Goal: Find specific page/section: Locate item on page

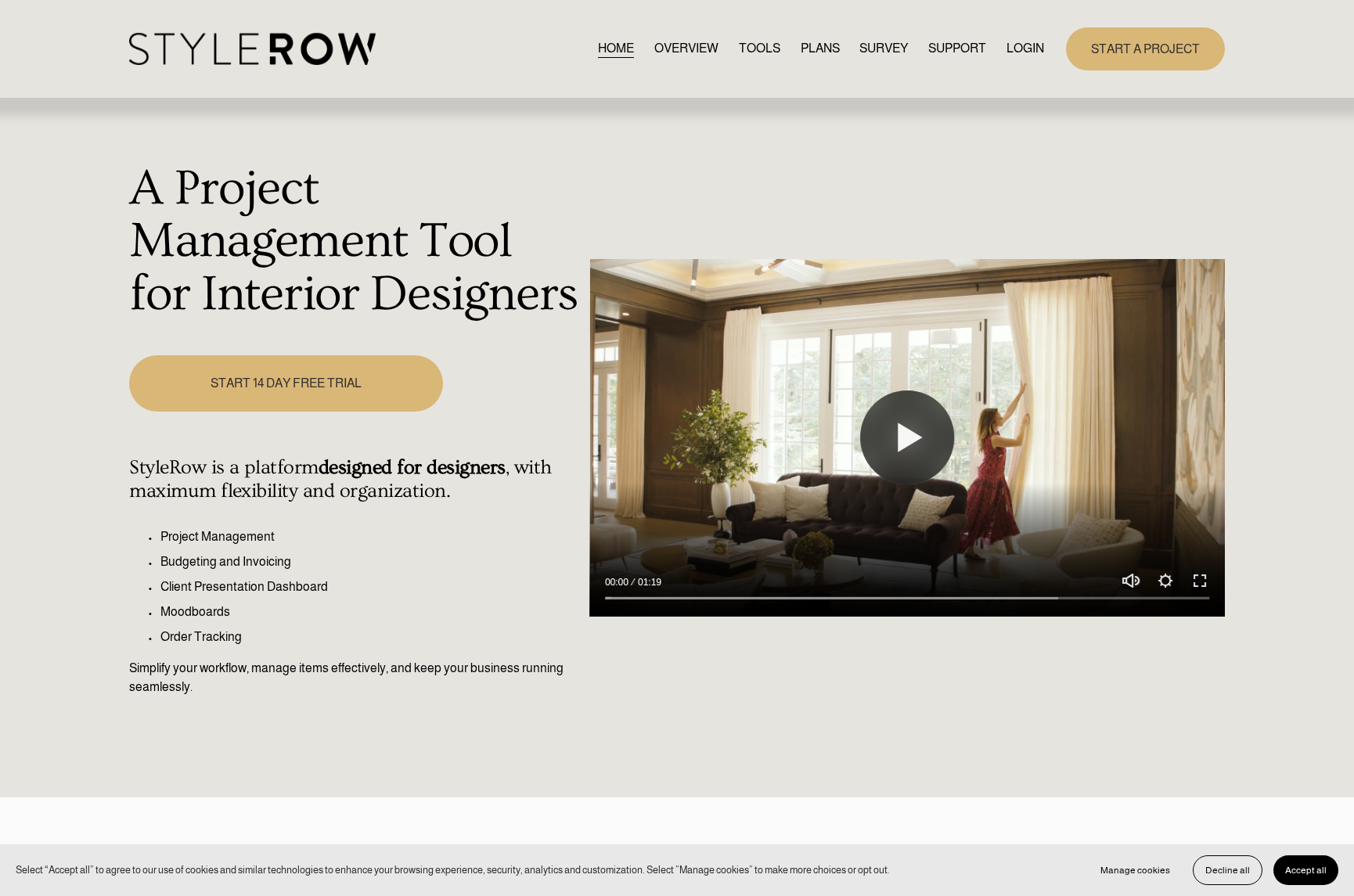
click at [1025, 52] on link "LOGIN" at bounding box center [1024, 48] width 37 height 21
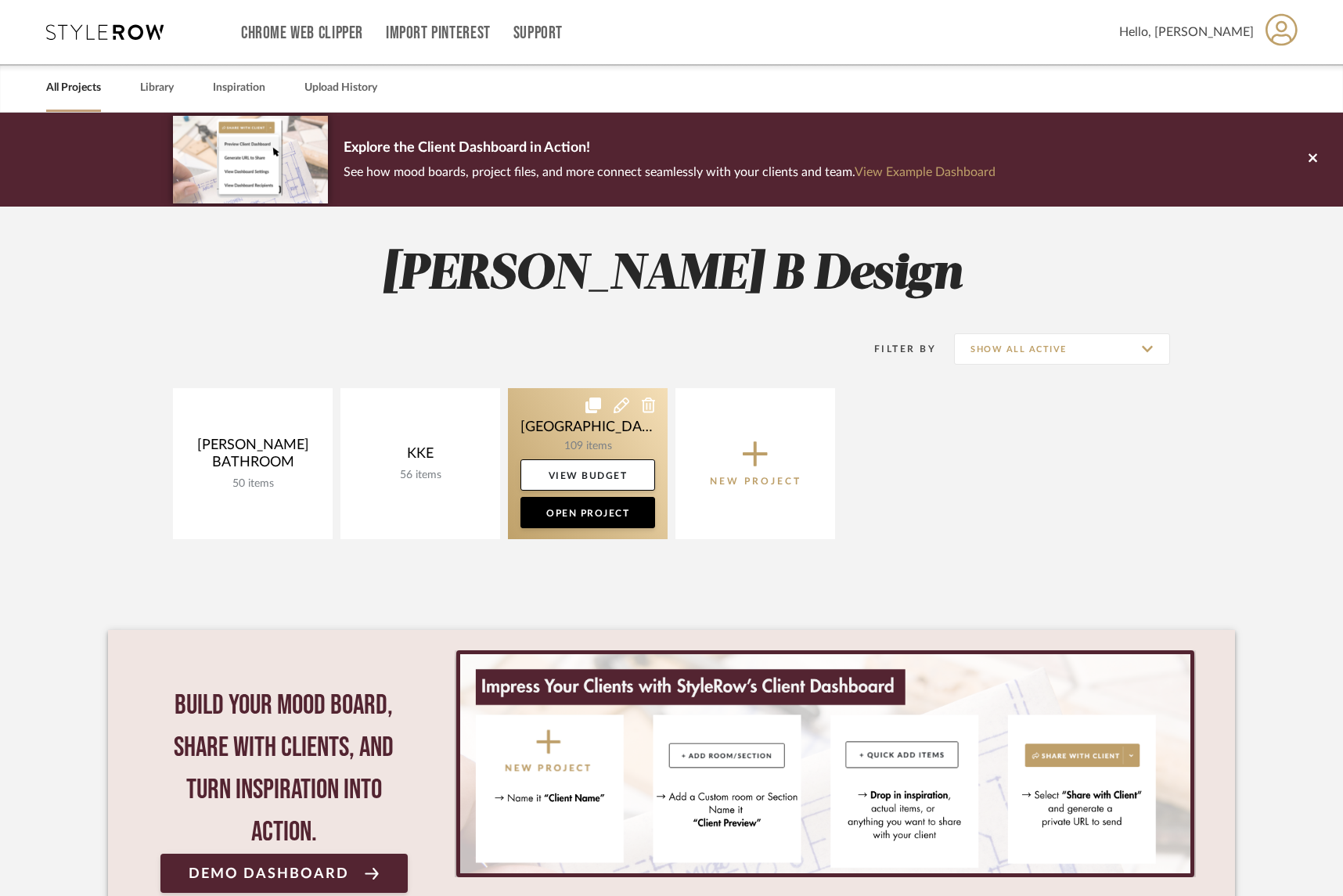
click at [606, 446] on link at bounding box center [588, 463] width 160 height 151
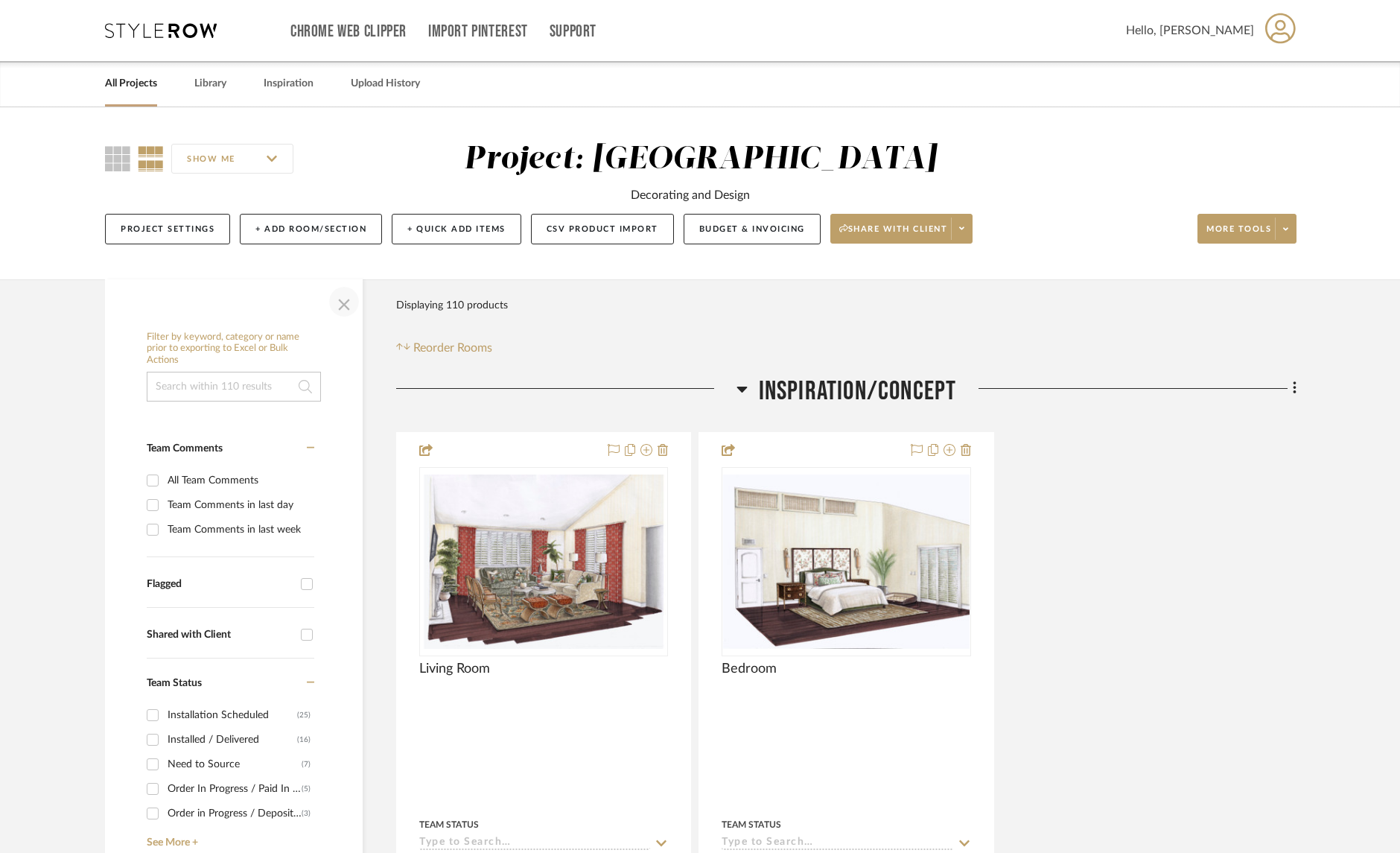
click at [339, 305] on span "button" at bounding box center [344, 301] width 36 height 36
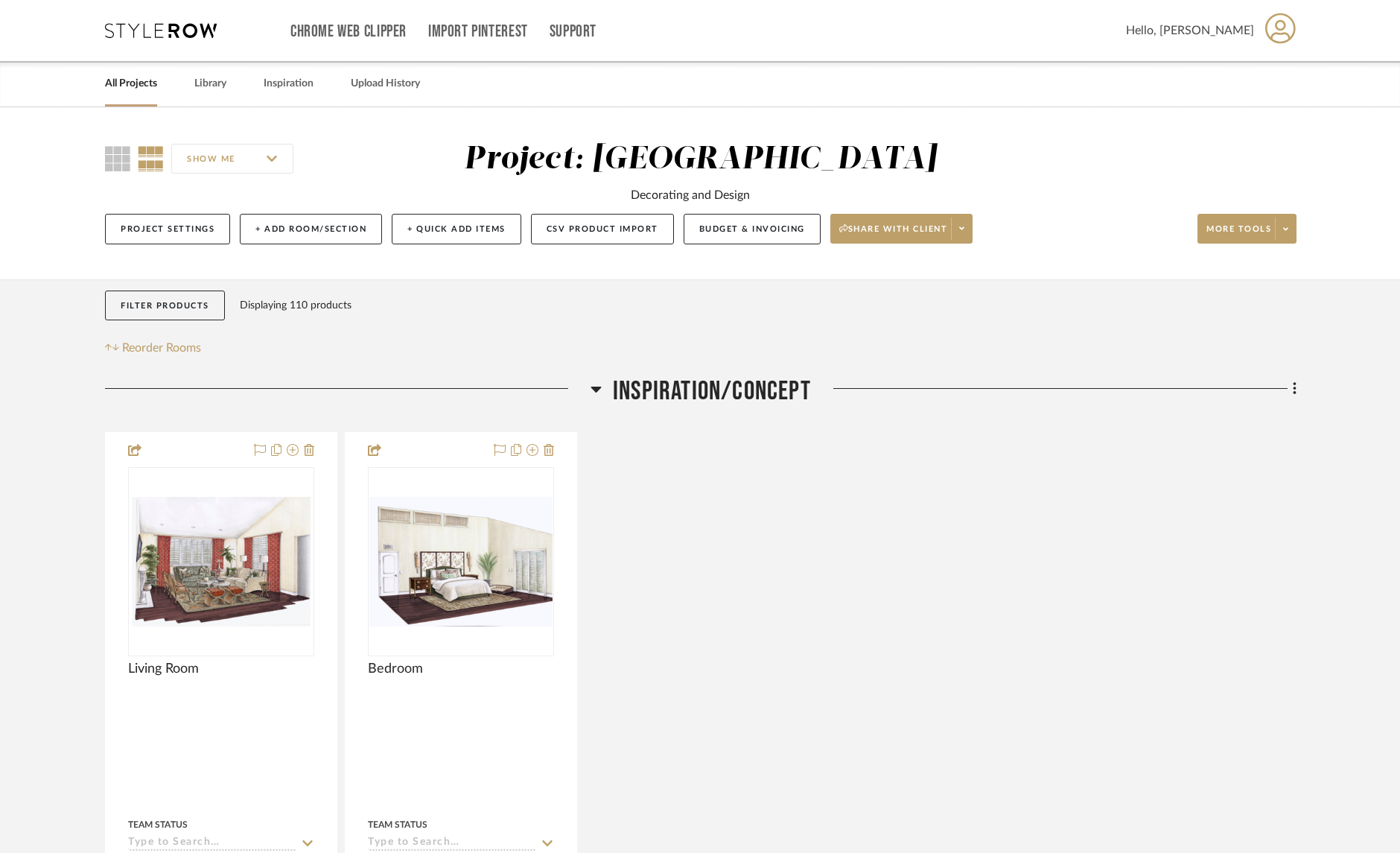
click at [597, 391] on icon at bounding box center [596, 390] width 10 height 6
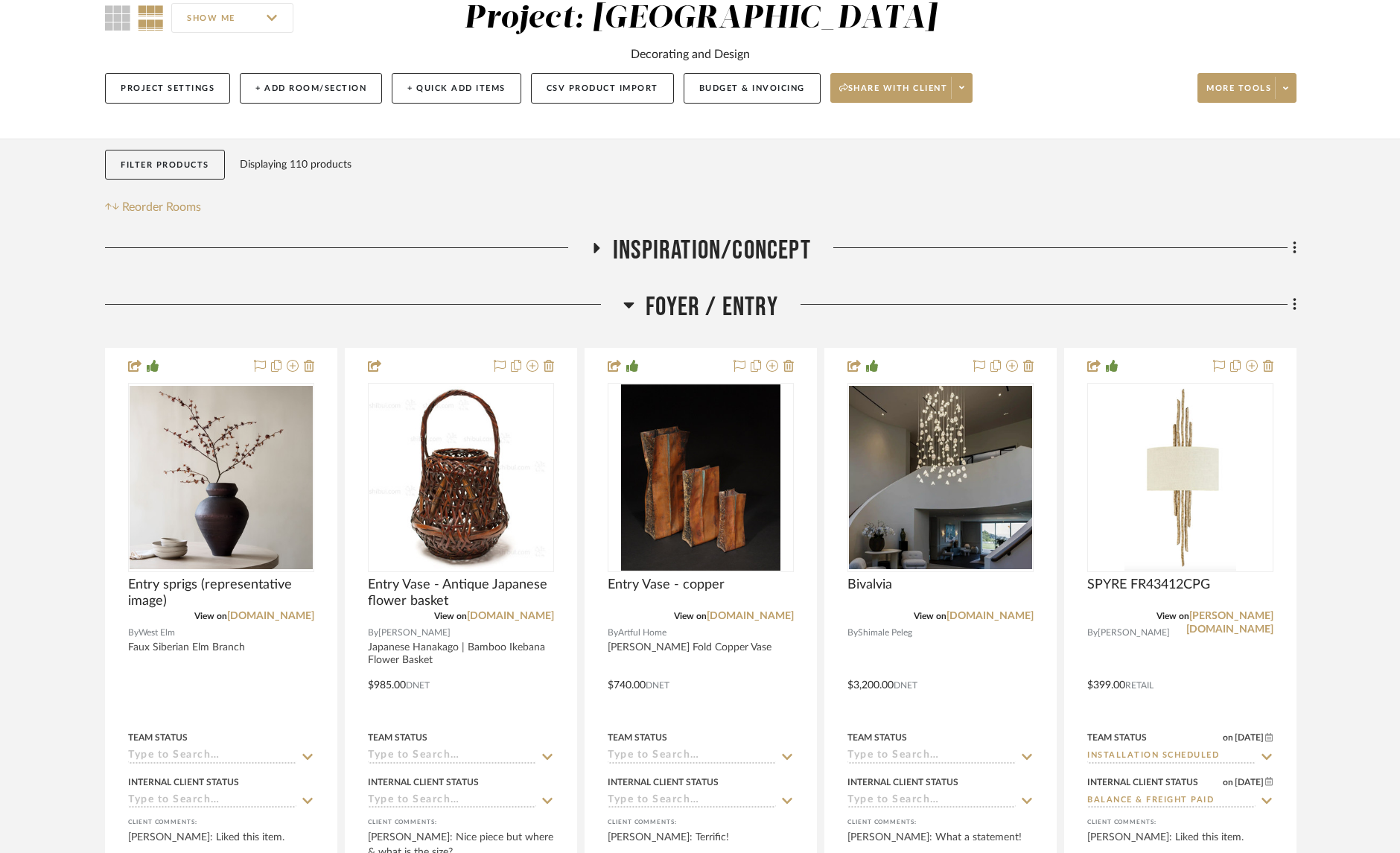
scroll to position [201, 0]
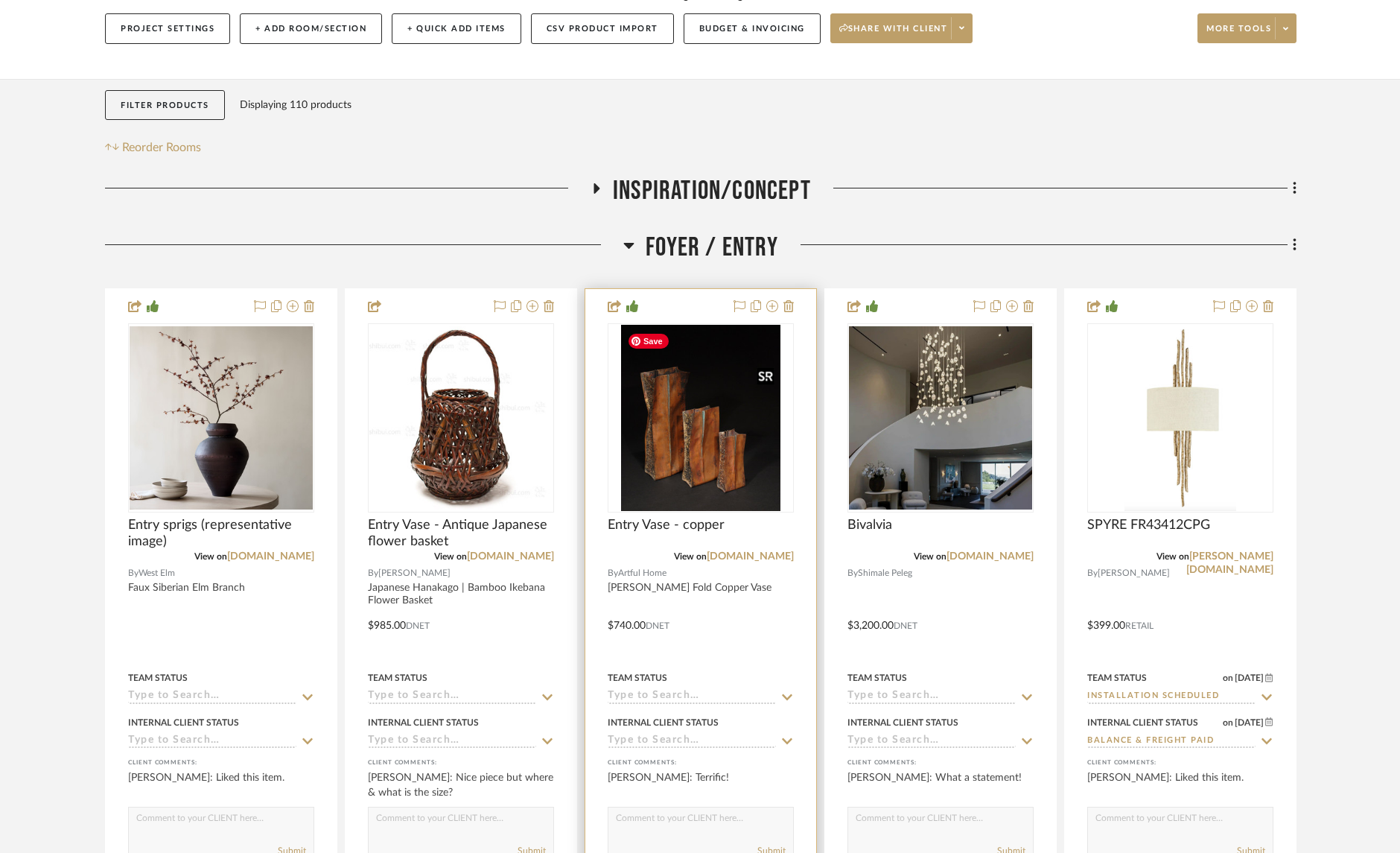
click at [734, 469] on img "0" at bounding box center [700, 418] width 159 height 186
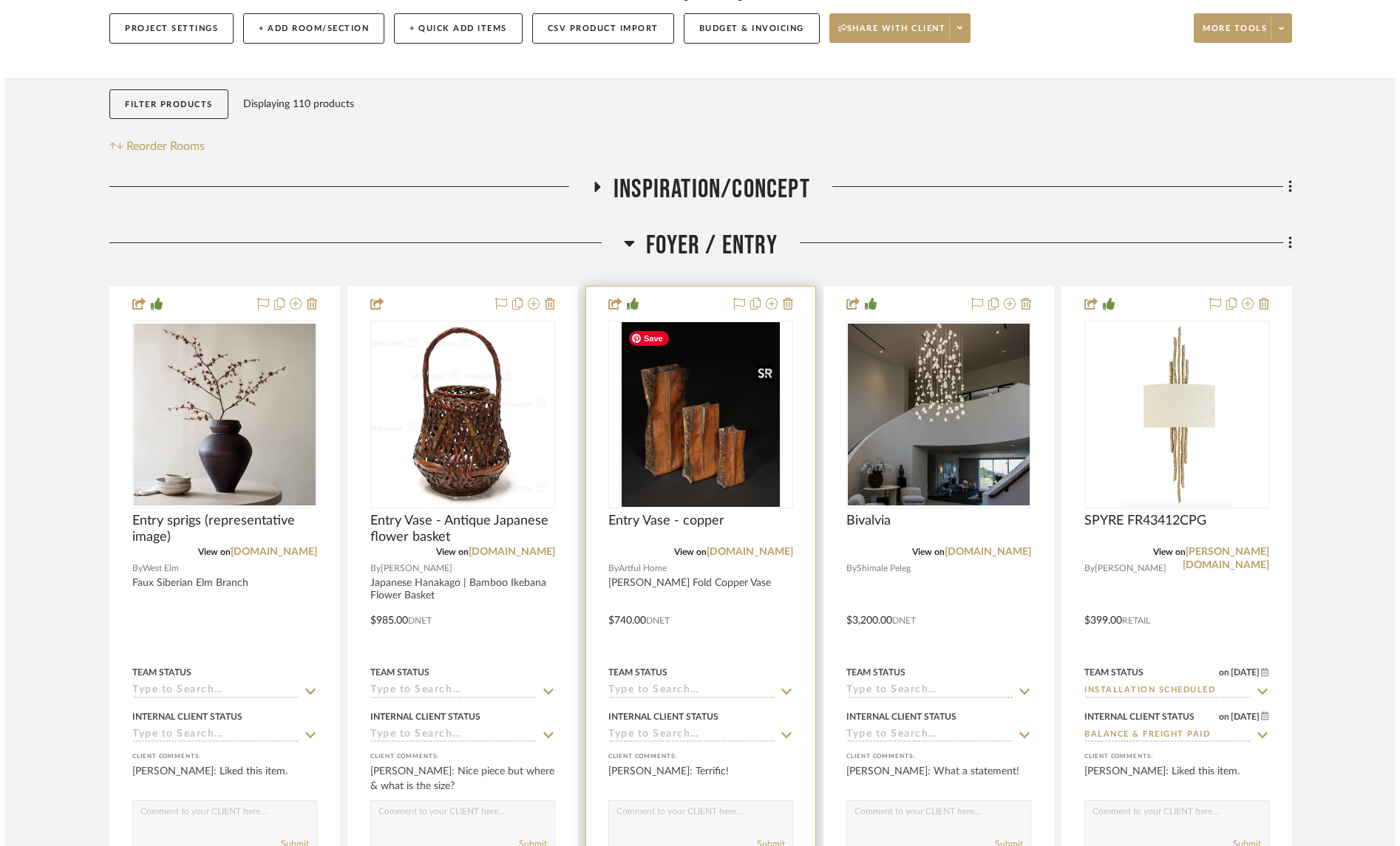
scroll to position [0, 0]
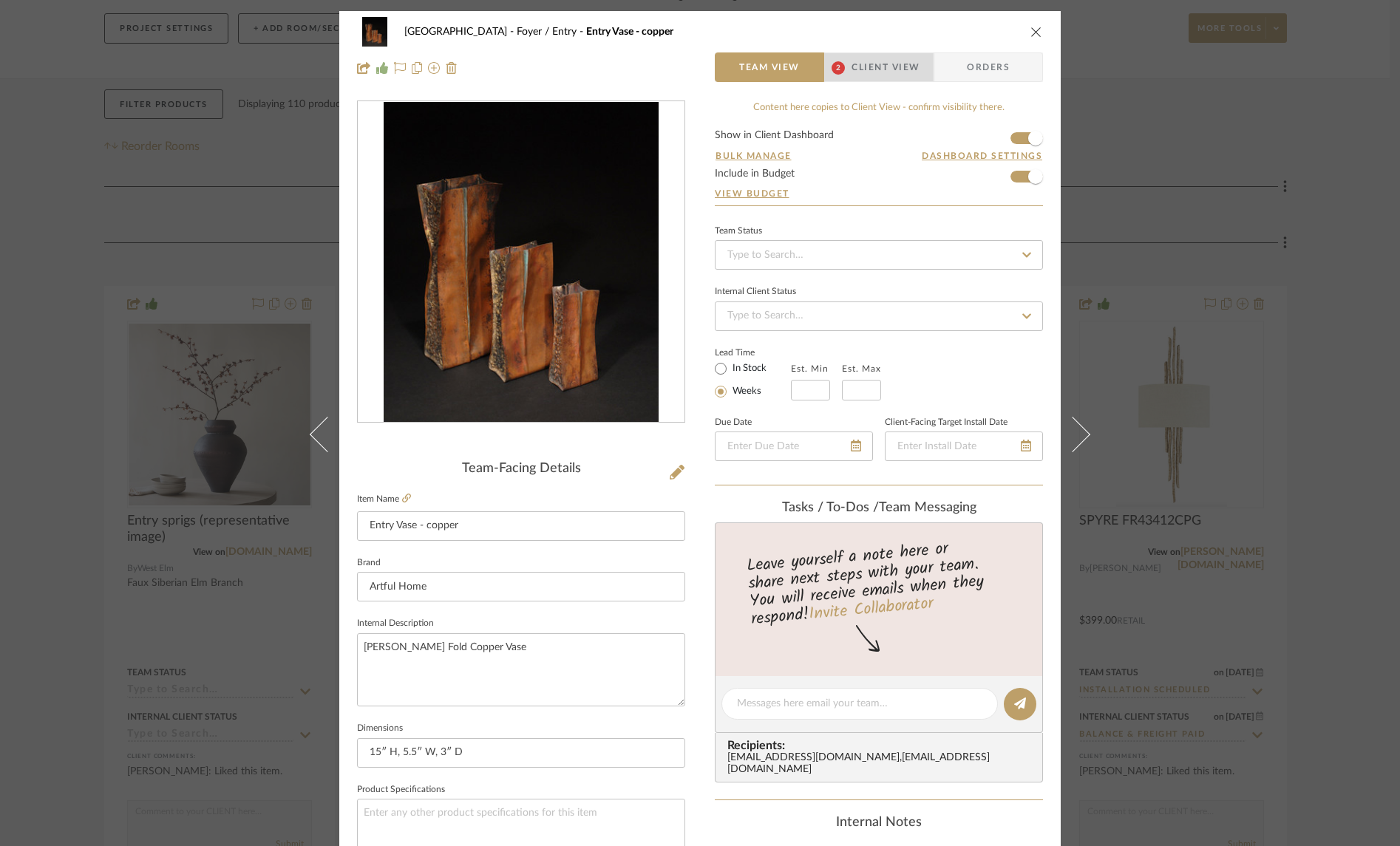
click at [875, 67] on span "Client View" at bounding box center [886, 68] width 68 height 30
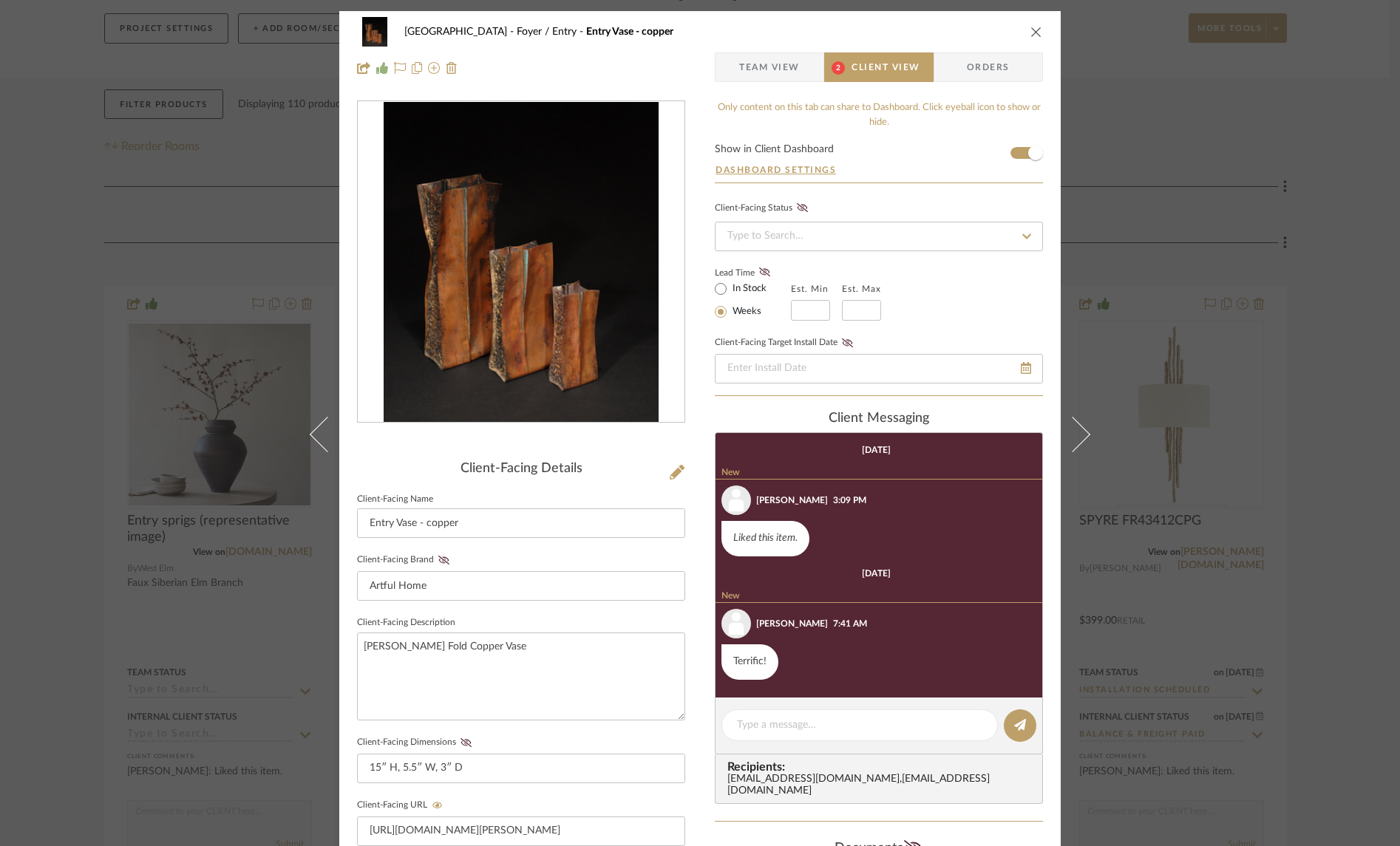
click at [763, 64] on span "Team View" at bounding box center [769, 68] width 61 height 30
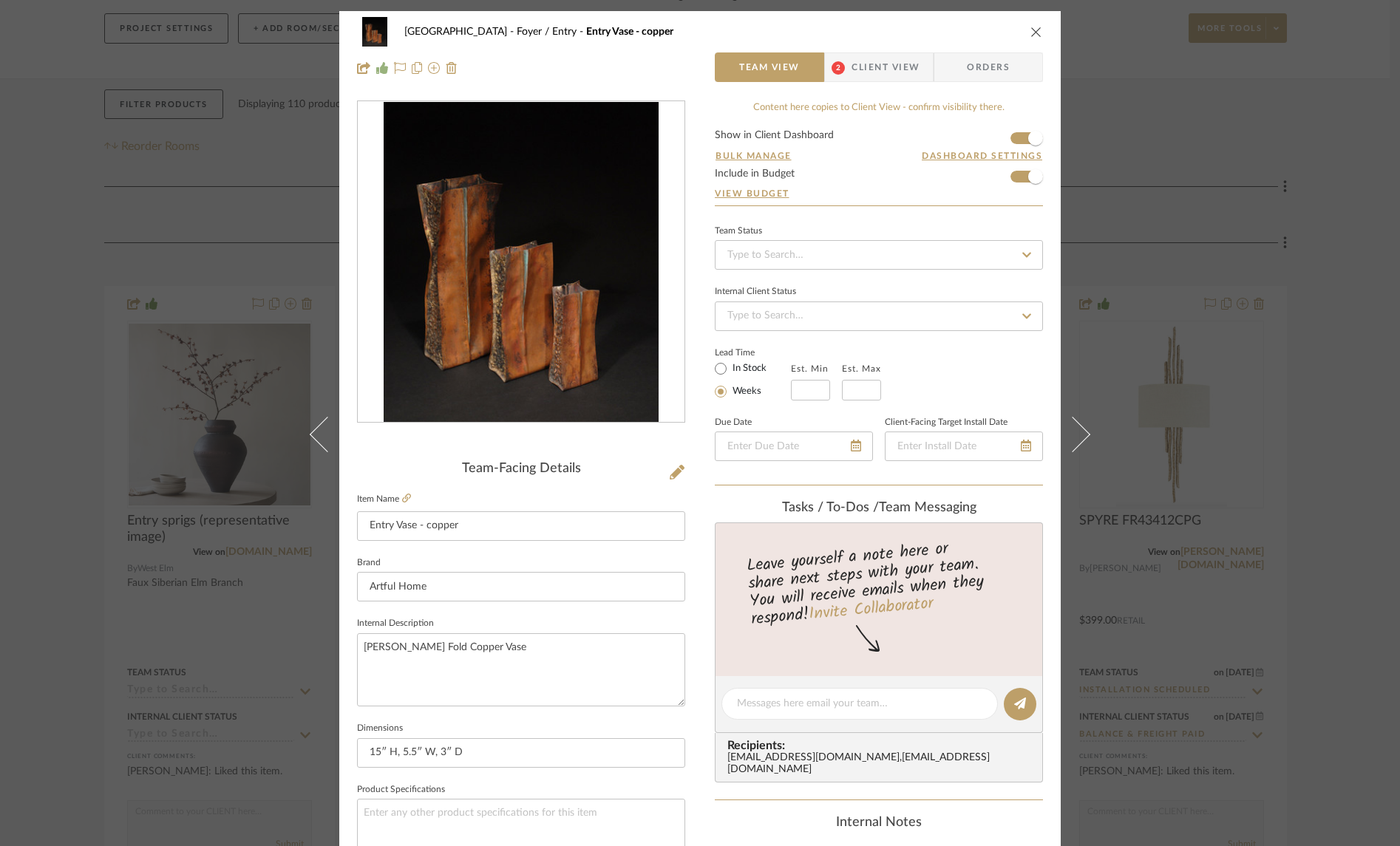
click at [1035, 33] on icon "close" at bounding box center [1036, 31] width 12 height 12
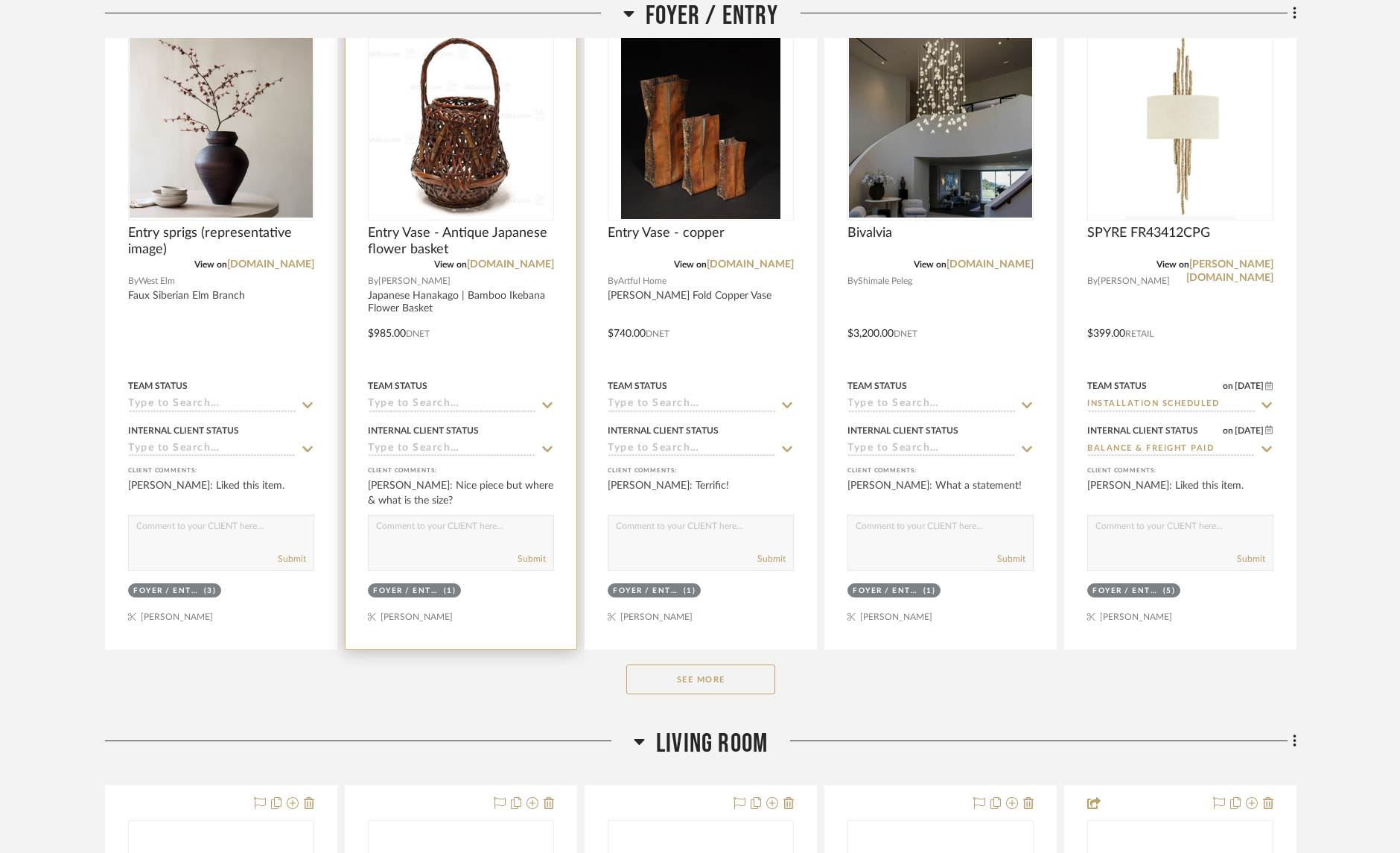
scroll to position [511, 0]
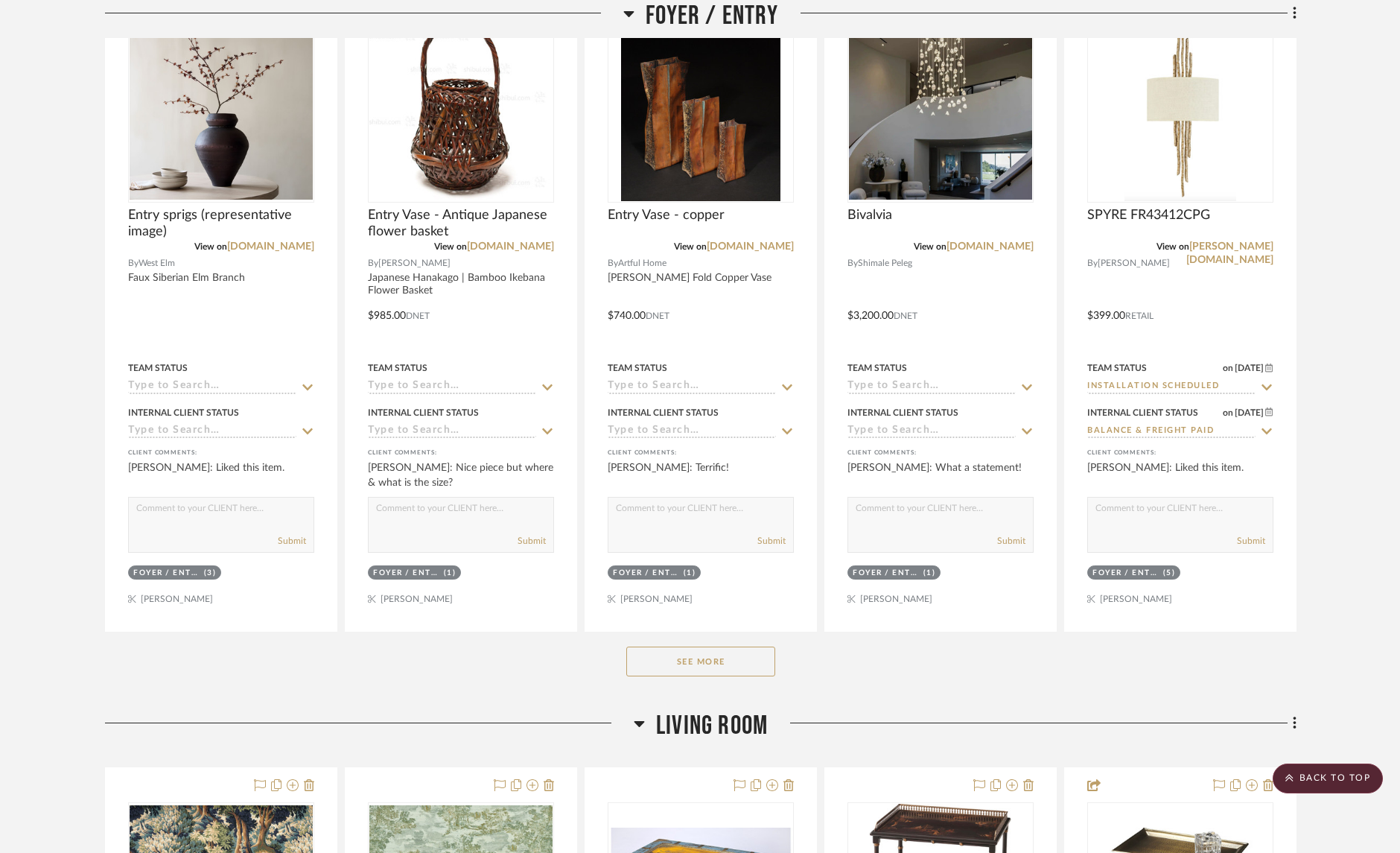
click at [747, 666] on button "See More" at bounding box center [700, 662] width 149 height 30
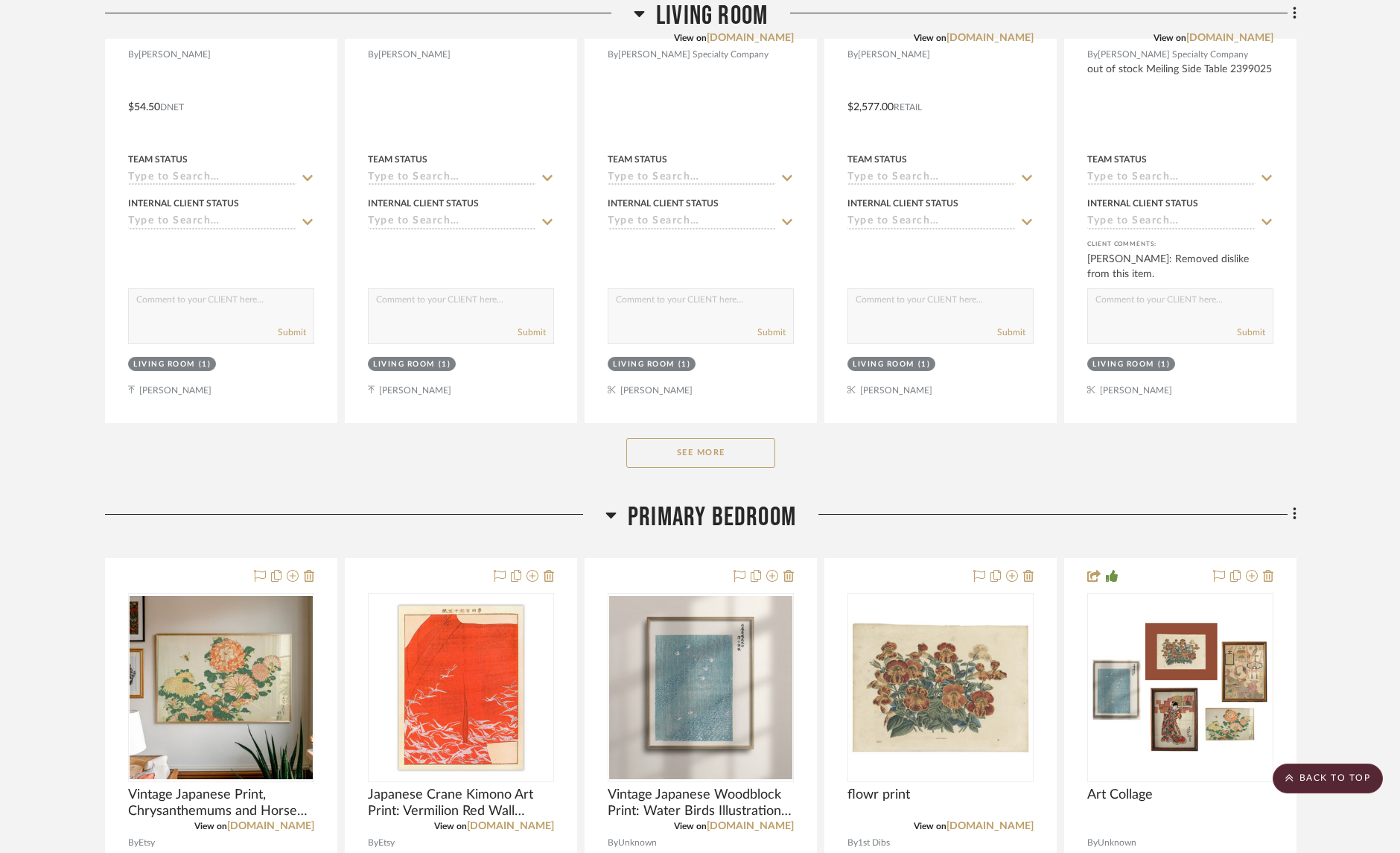
scroll to position [2852, 0]
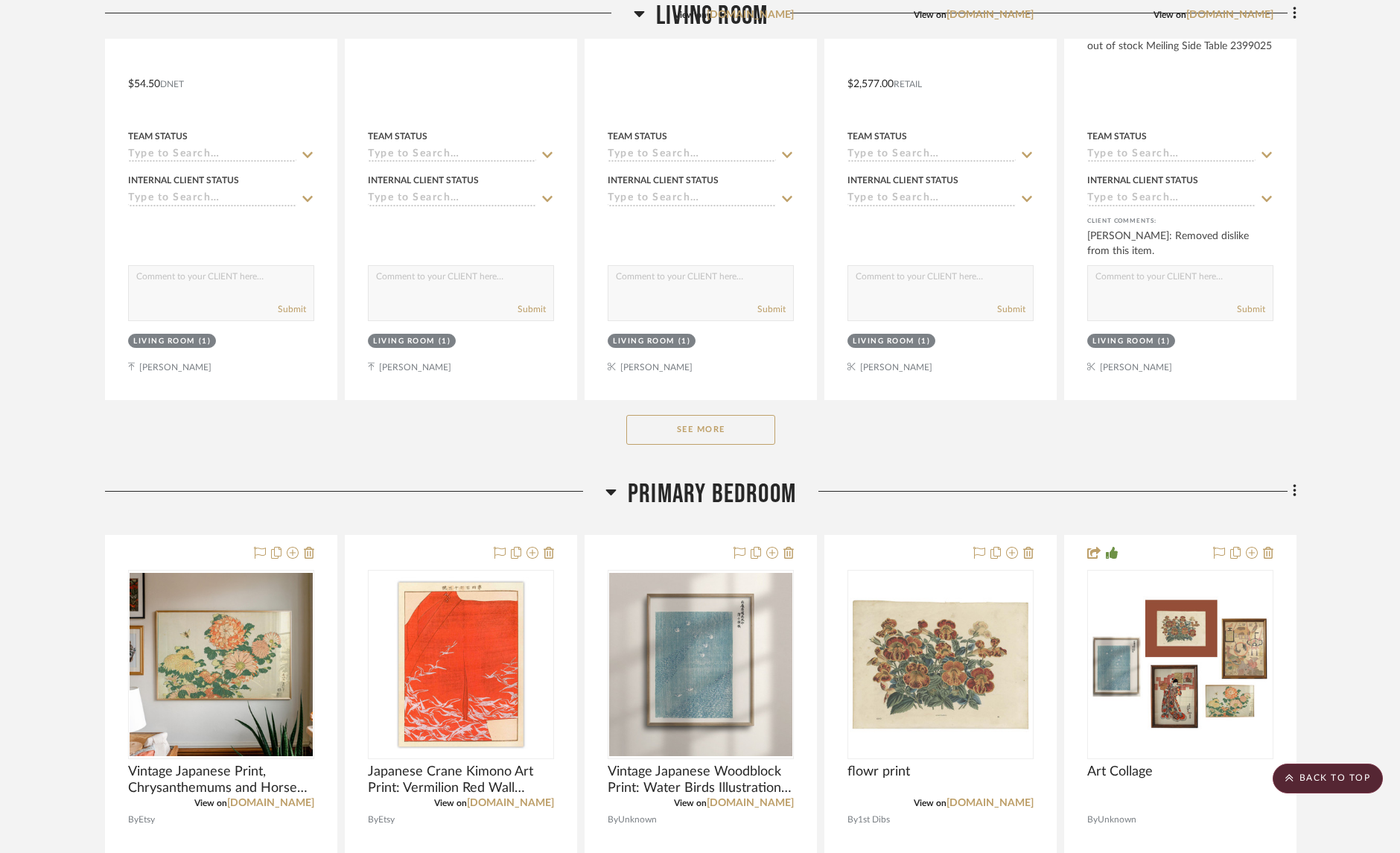
click at [735, 431] on button "See More" at bounding box center [700, 430] width 149 height 30
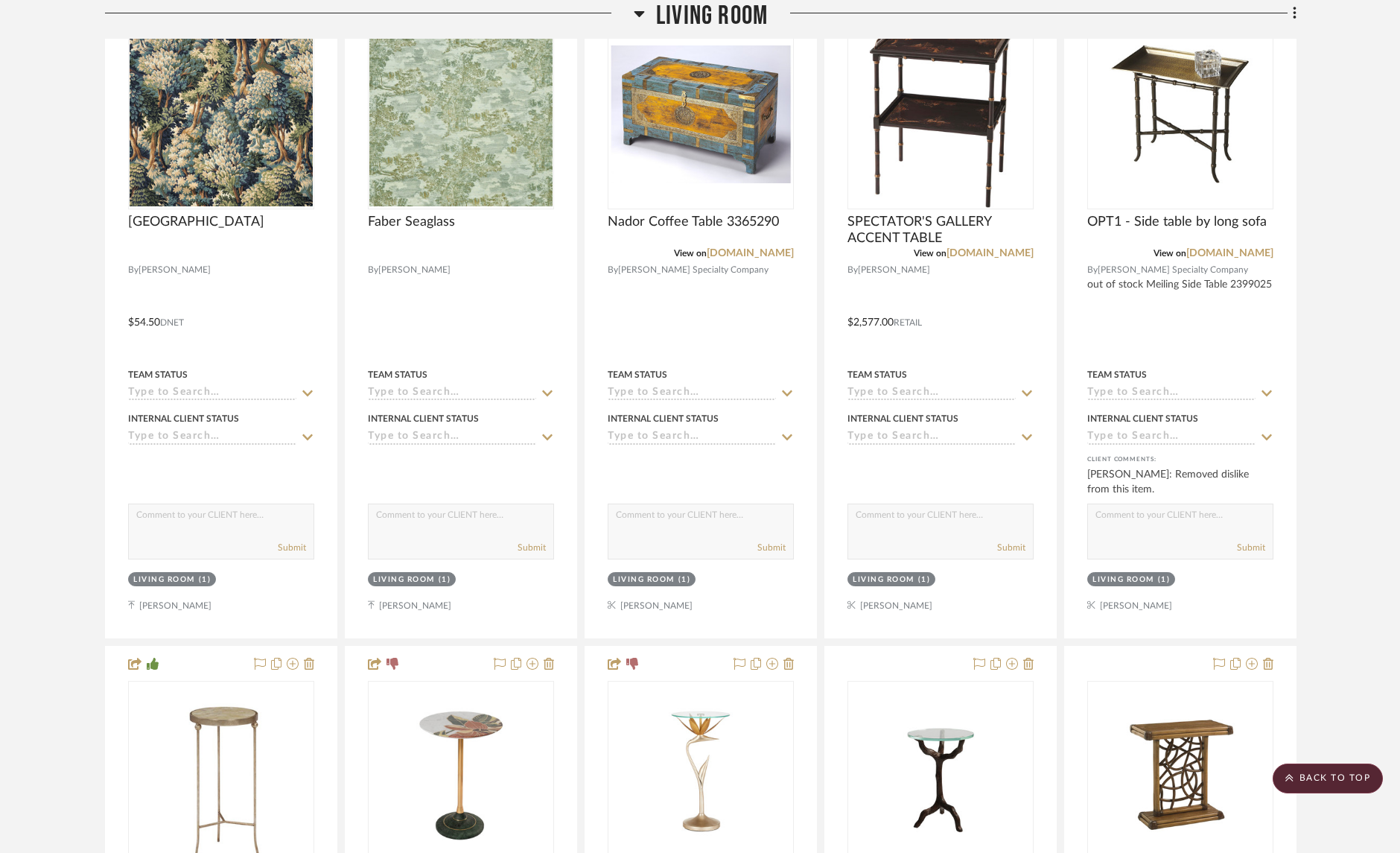
scroll to position [2478, 0]
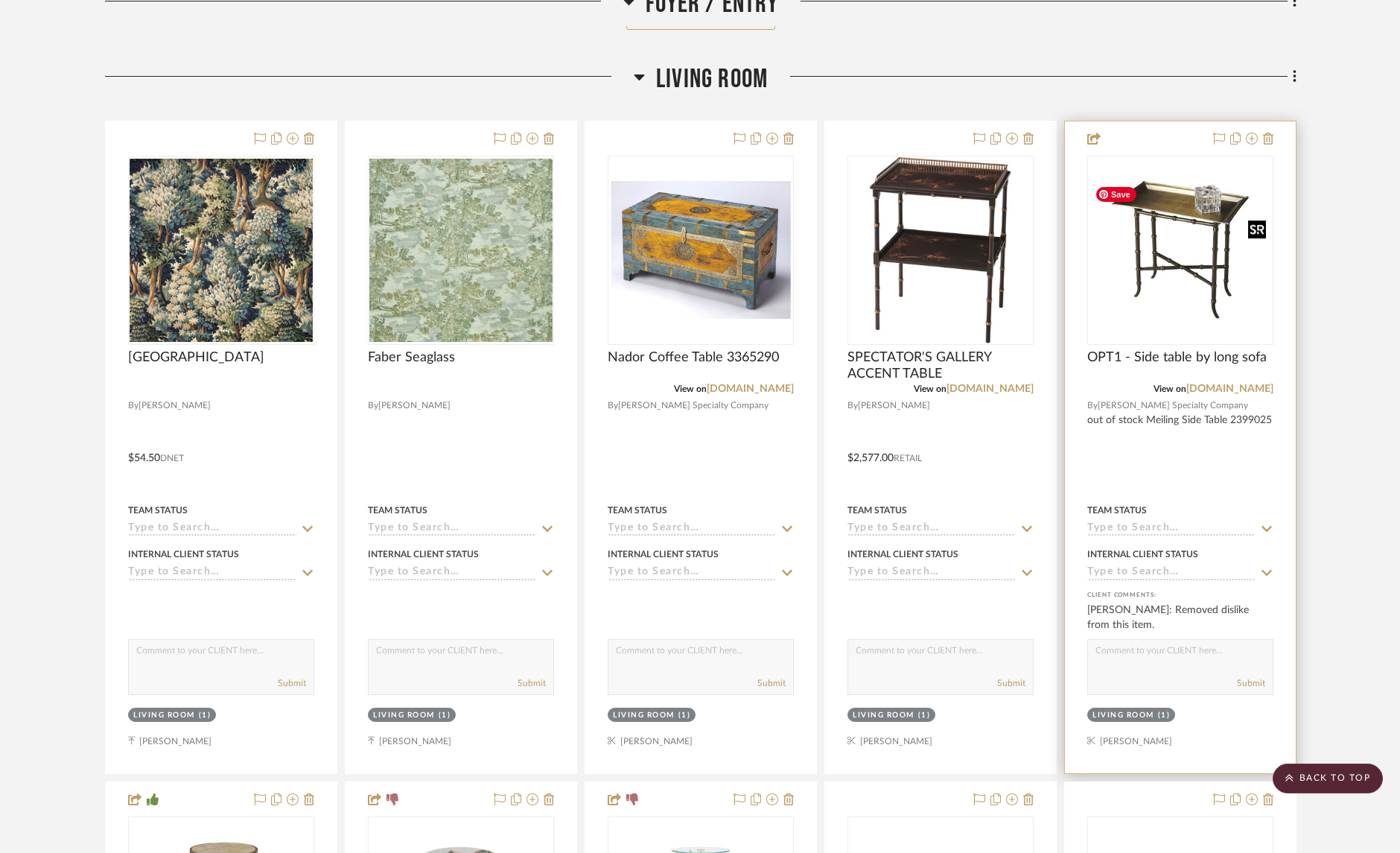
click at [1173, 216] on img "0" at bounding box center [1180, 250] width 183 height 138
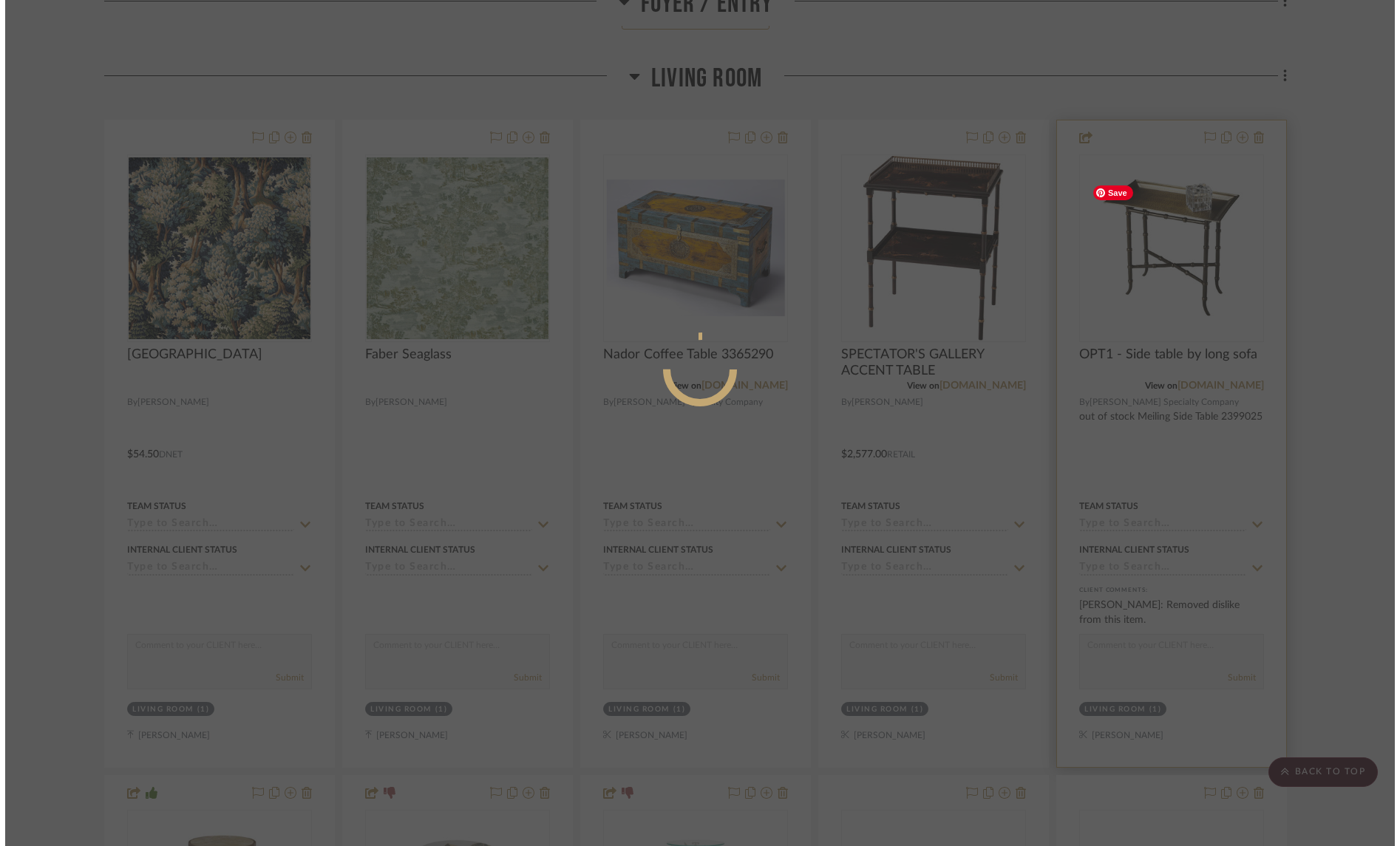
scroll to position [0, 0]
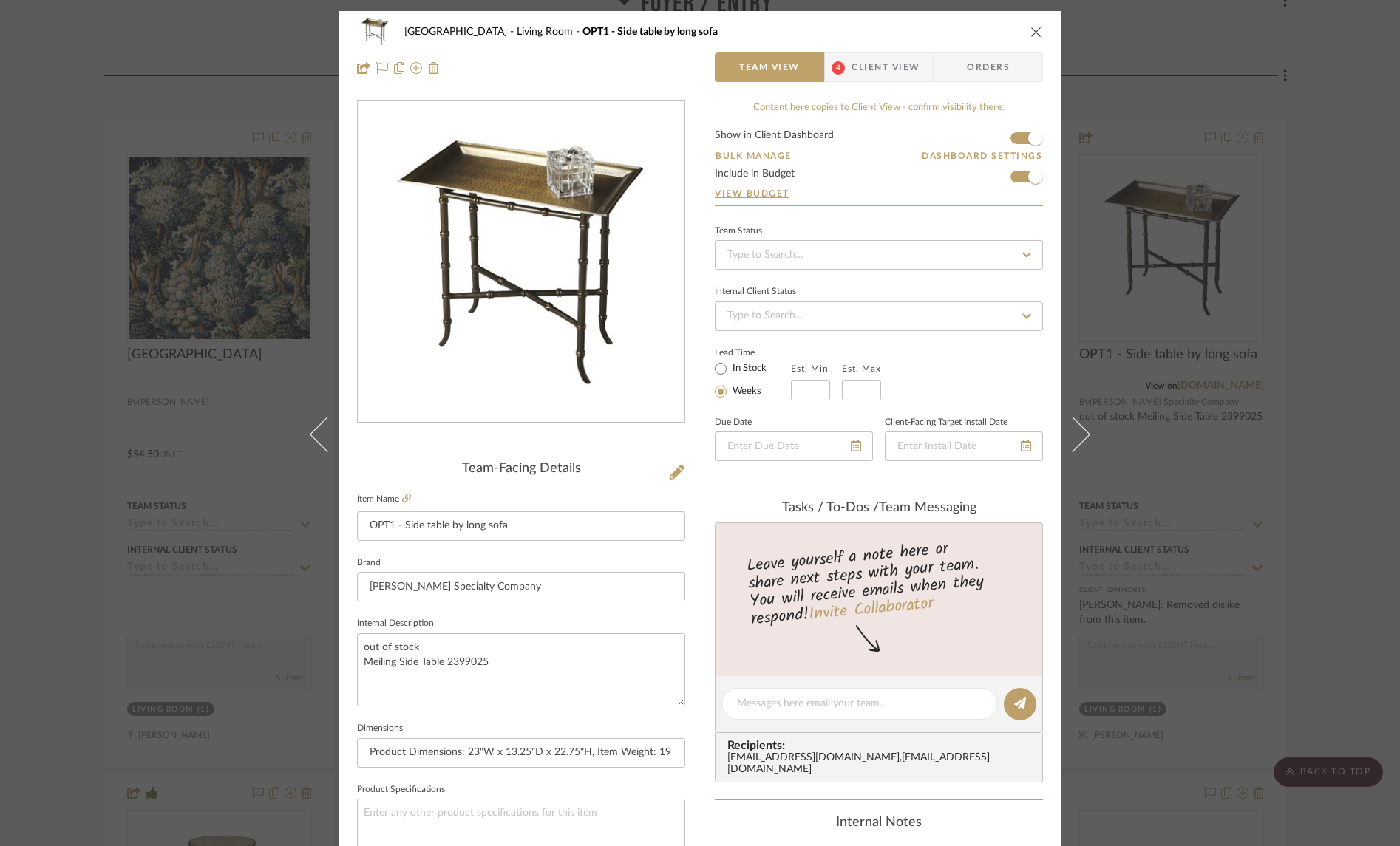
click at [1030, 31] on icon "close" at bounding box center [1036, 31] width 12 height 12
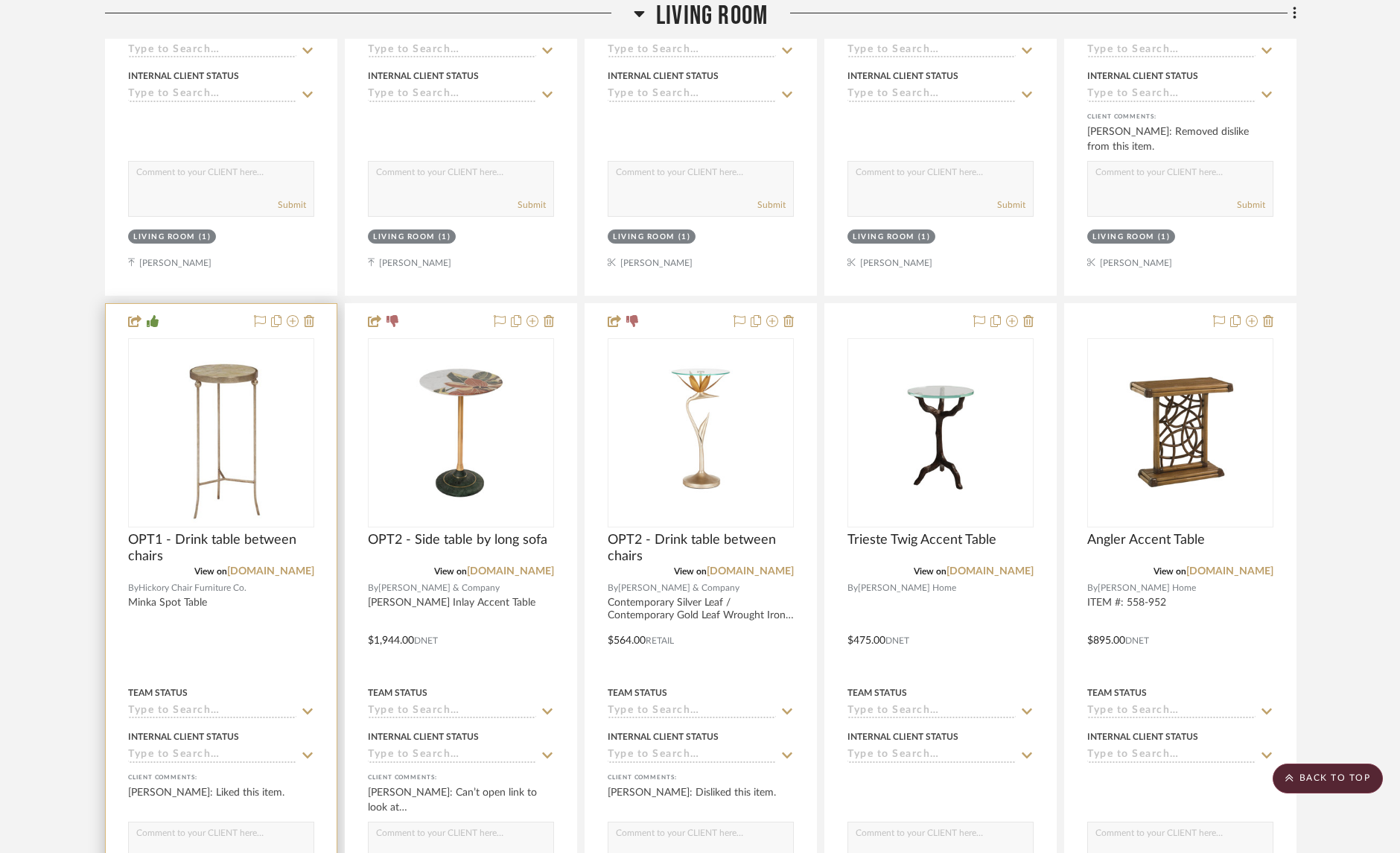
scroll to position [2958, 0]
click at [197, 425] on img "0" at bounding box center [220, 432] width 132 height 186
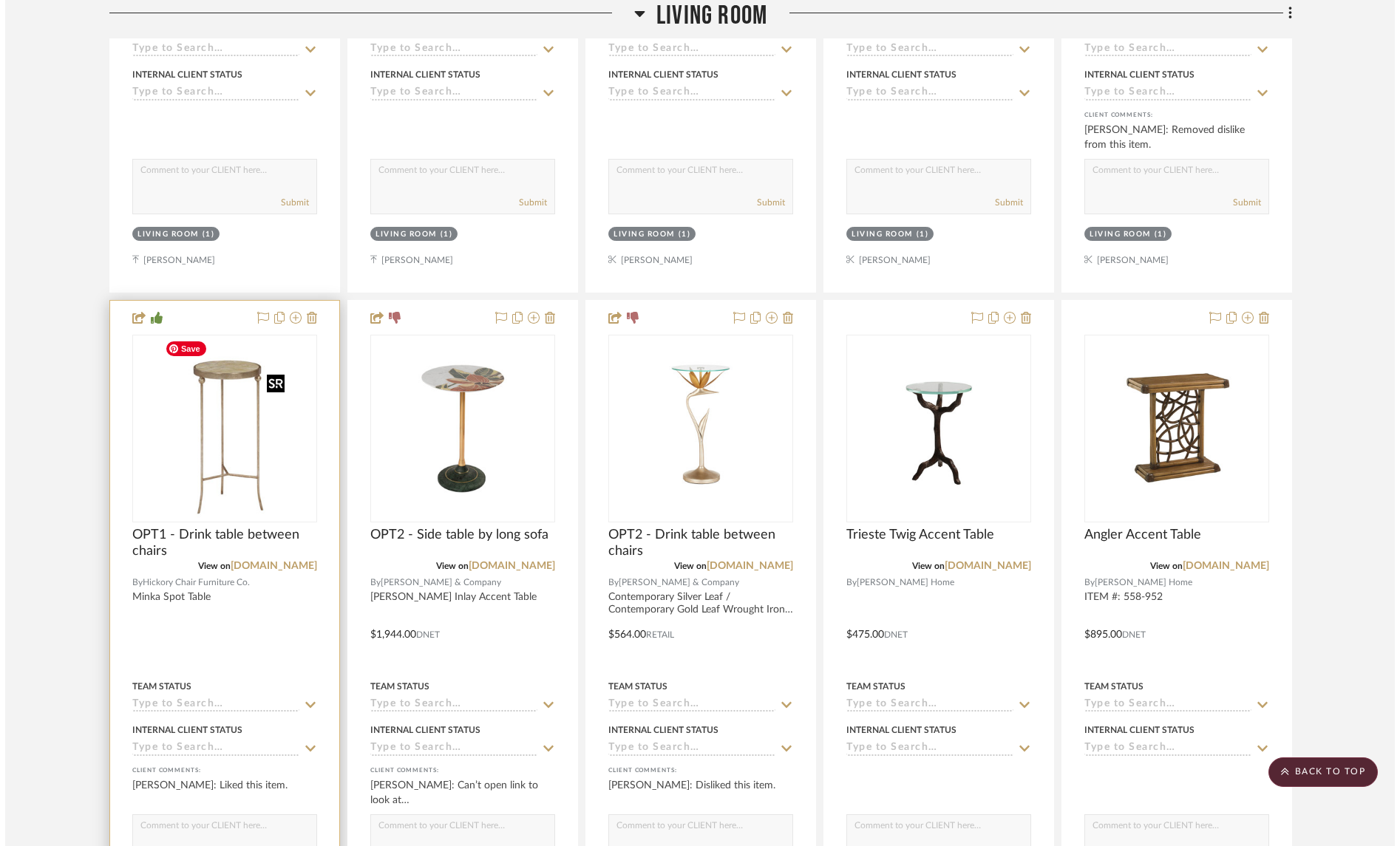
scroll to position [0, 0]
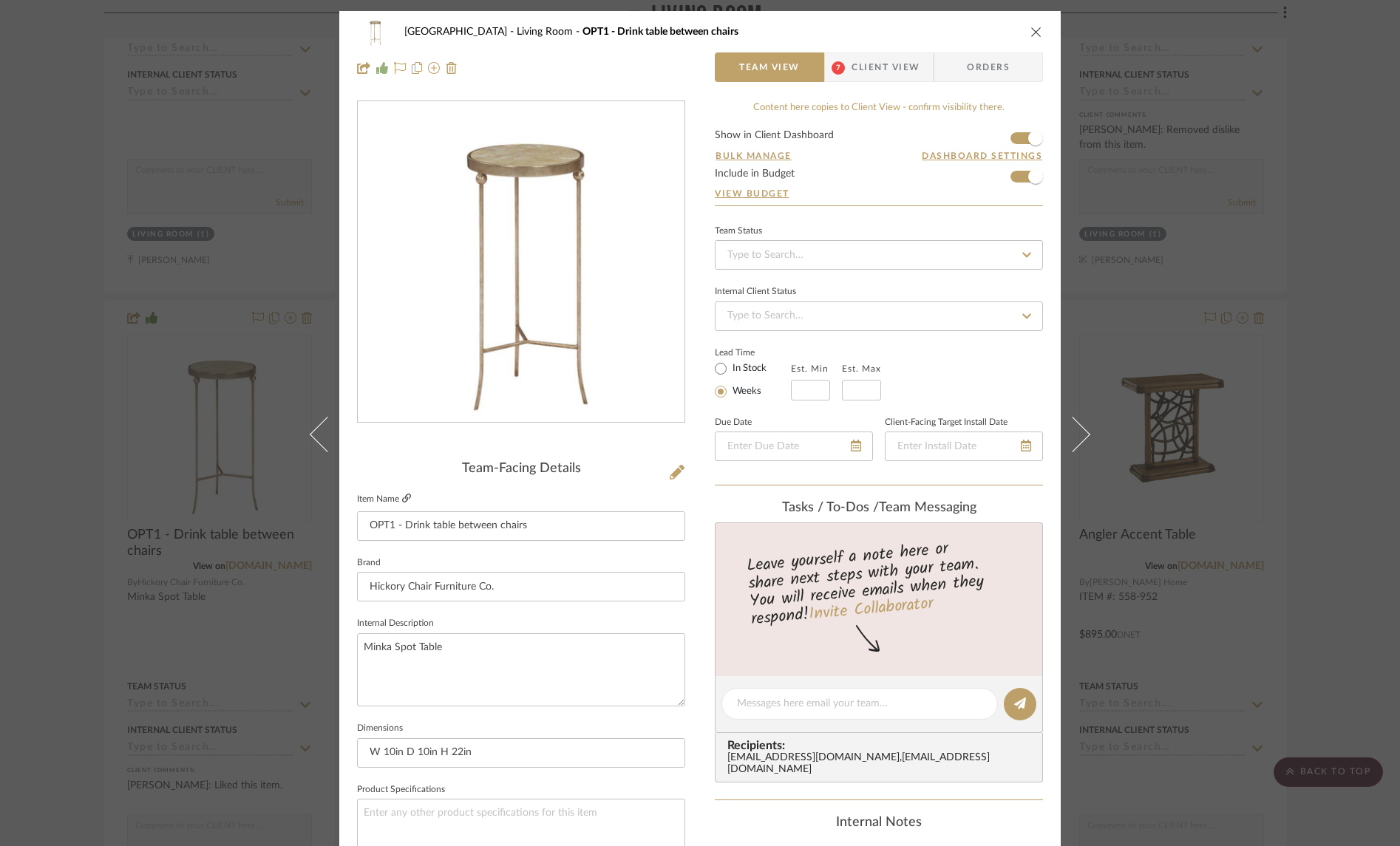
click at [402, 498] on icon at bounding box center [406, 498] width 9 height 9
click at [1031, 30] on icon "close" at bounding box center [1036, 31] width 12 height 12
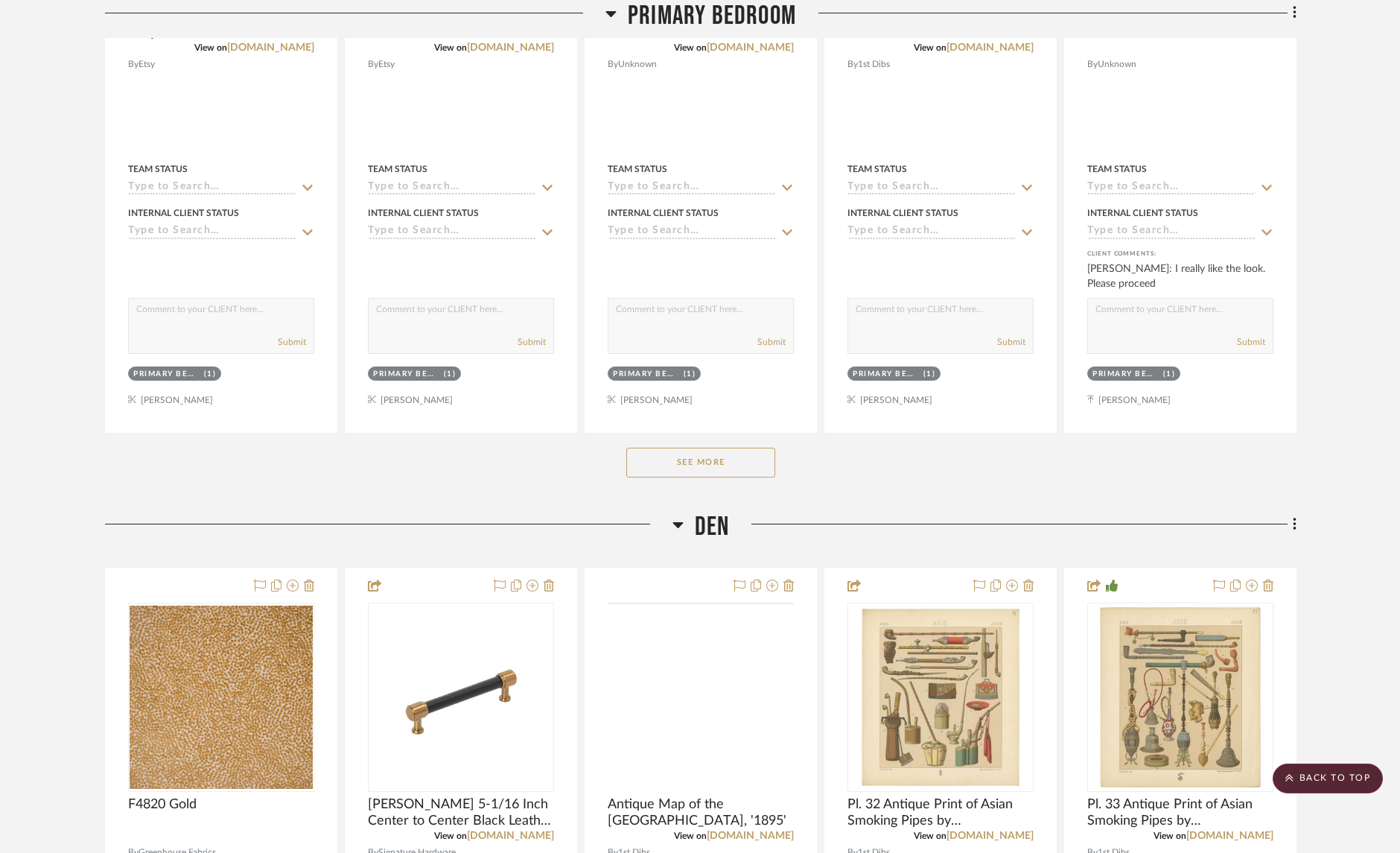
scroll to position [7588, 0]
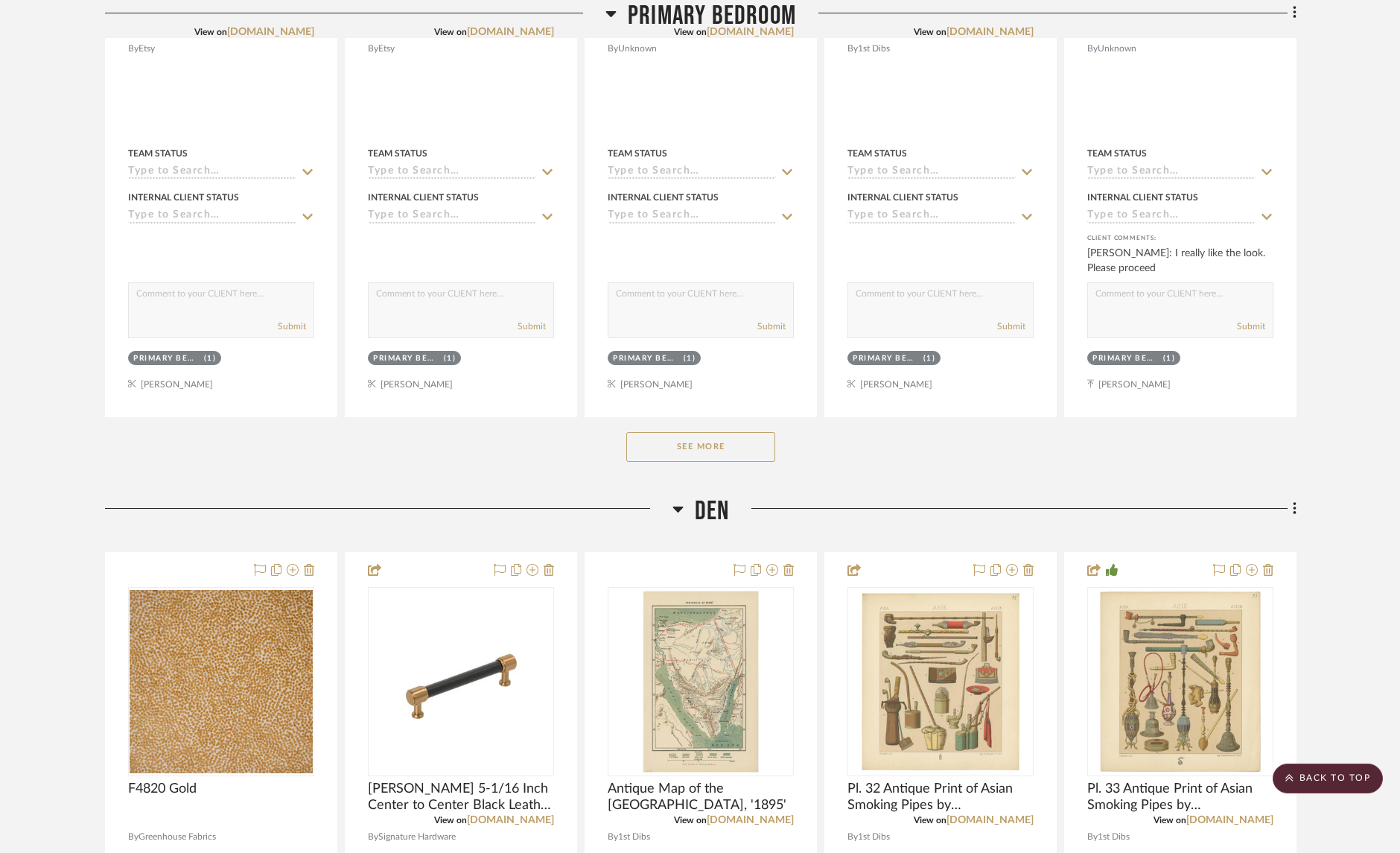
click at [723, 441] on button "See More" at bounding box center [700, 447] width 149 height 30
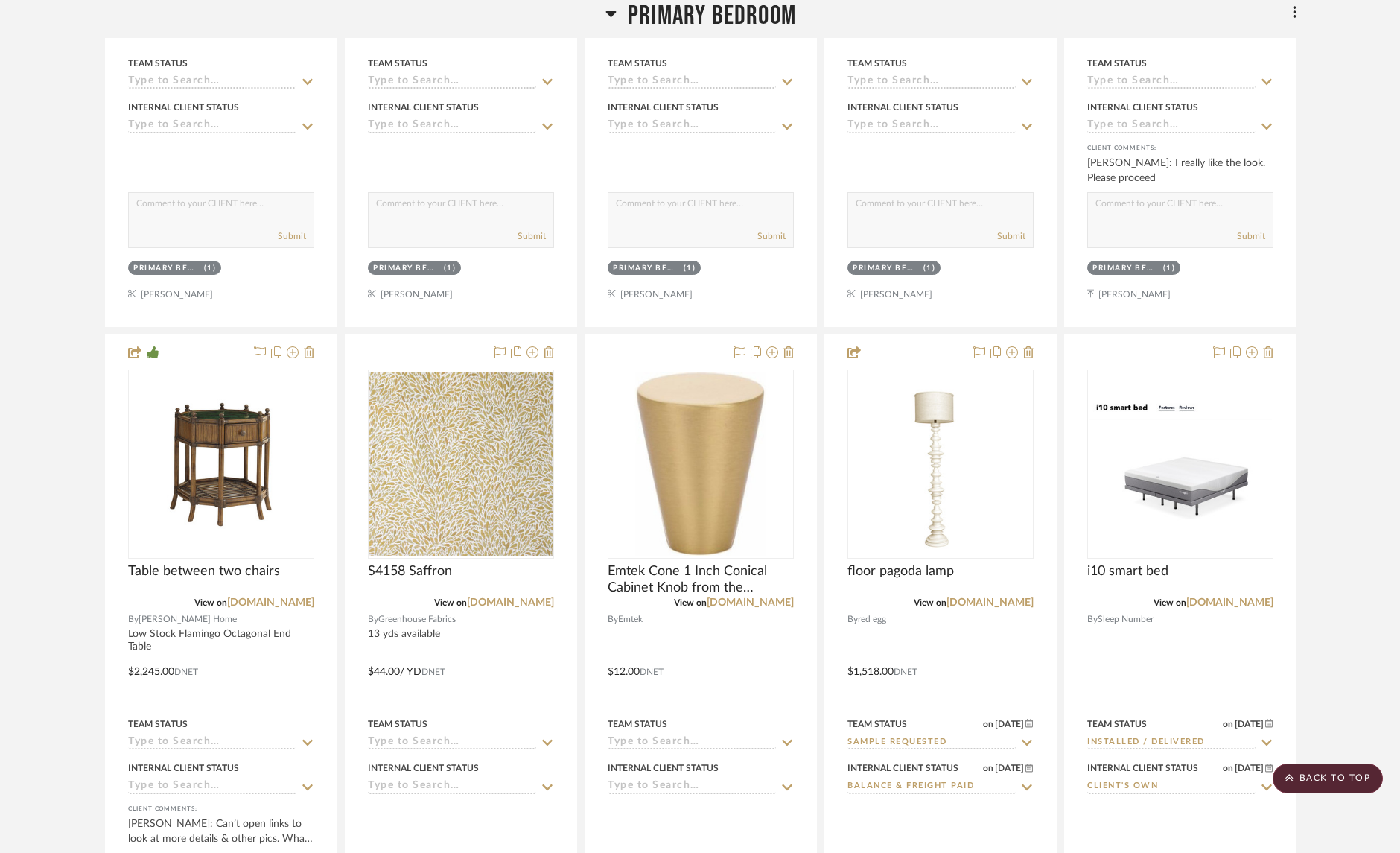
scroll to position [7736, 0]
